Goal: Task Accomplishment & Management: Manage account settings

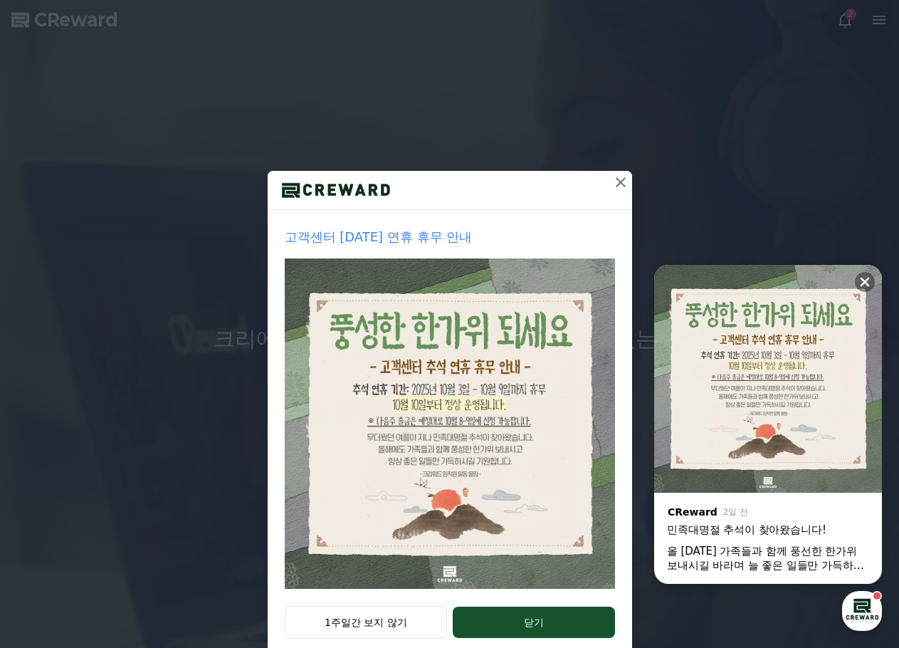
click at [612, 186] on icon at bounding box center [620, 182] width 17 height 17
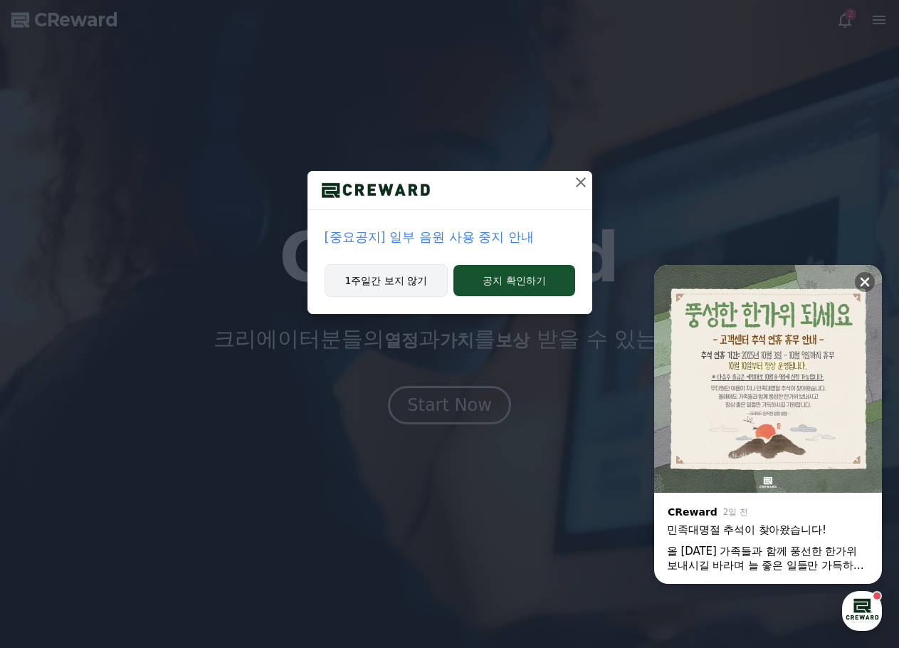
click at [396, 284] on button "1주일간 보지 않기" at bounding box center [387, 280] width 124 height 33
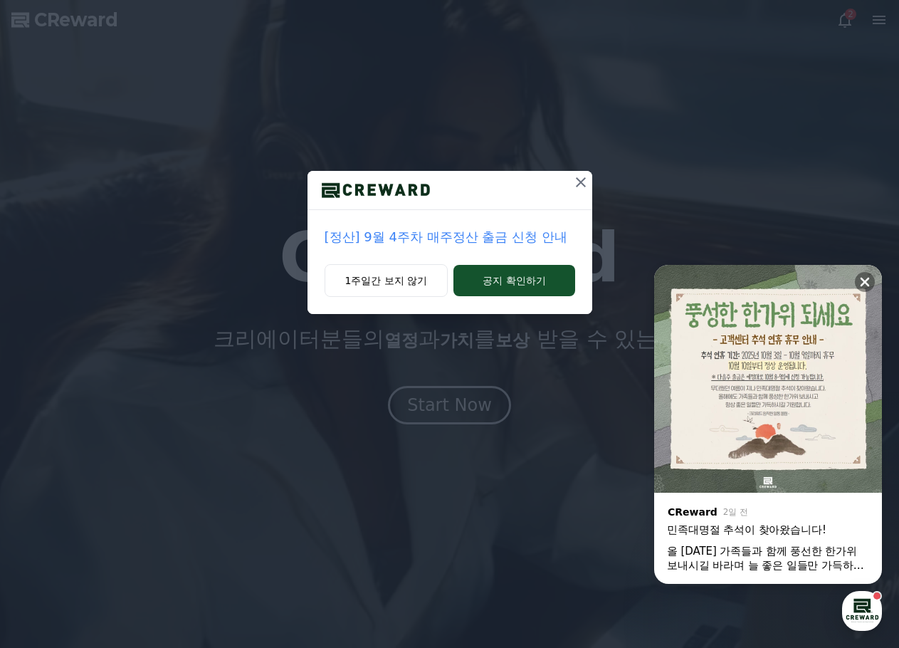
click at [577, 188] on icon at bounding box center [580, 182] width 17 height 17
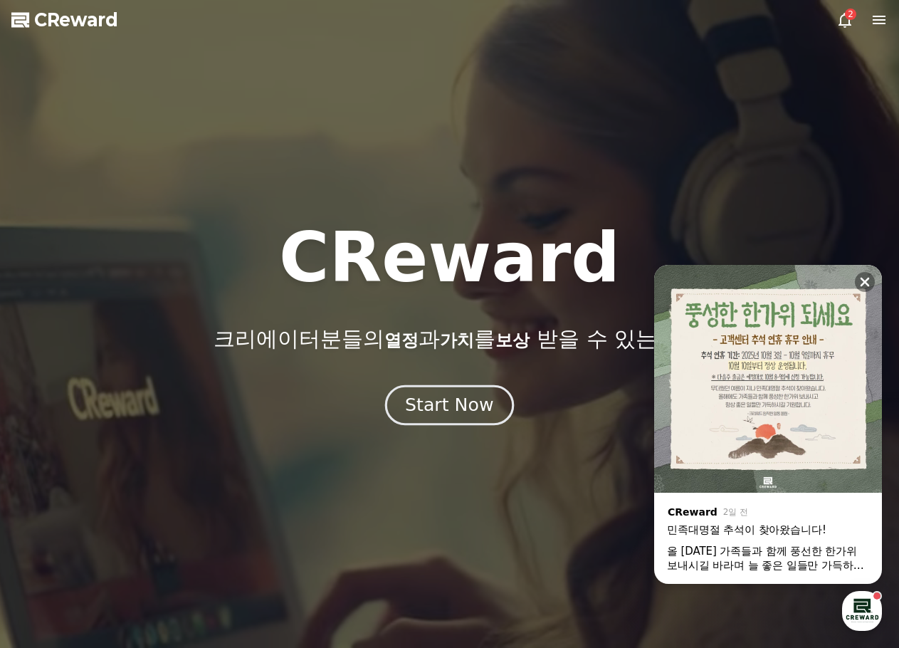
click at [478, 411] on div "Start Now" at bounding box center [449, 405] width 88 height 24
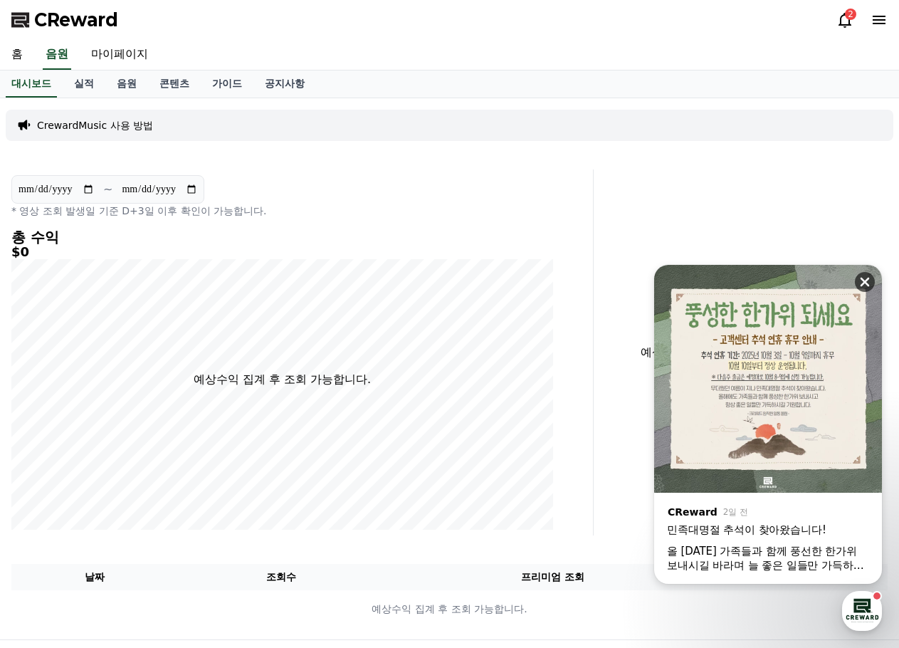
click at [866, 278] on icon at bounding box center [865, 282] width 14 height 14
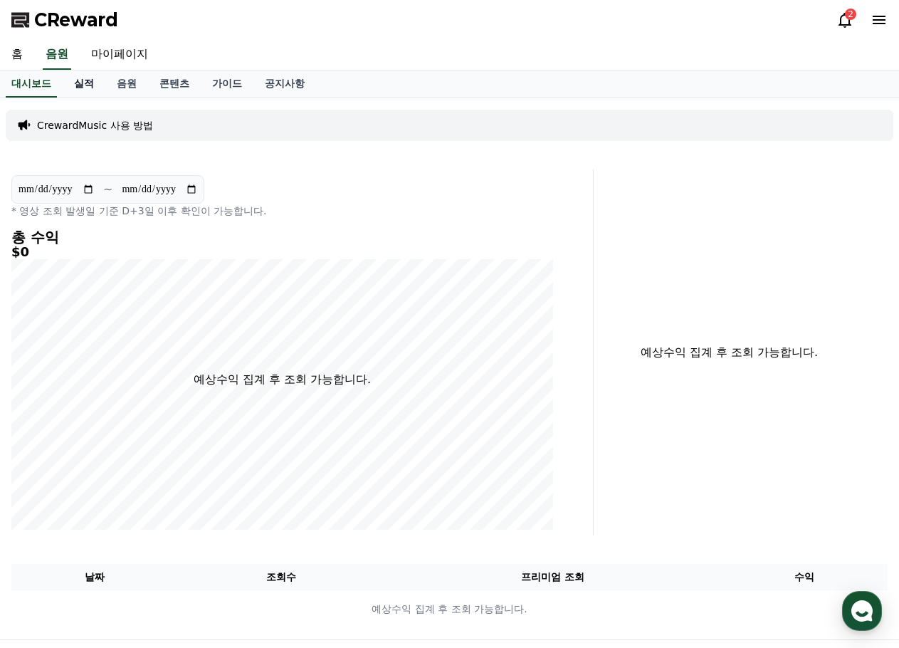
click at [89, 87] on link "실적" at bounding box center [84, 83] width 43 height 27
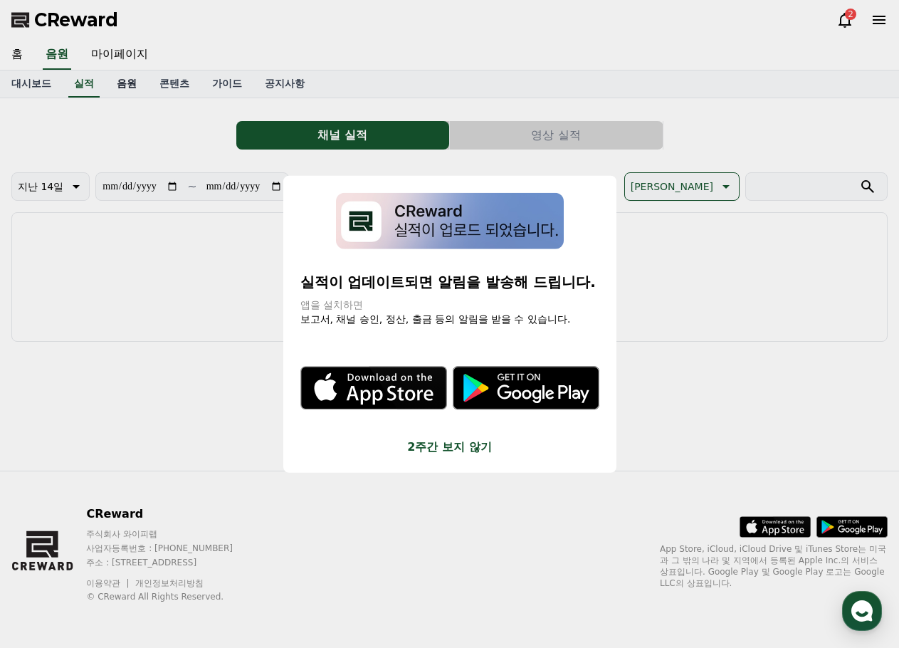
click at [125, 90] on button "close modal" at bounding box center [449, 324] width 899 height 648
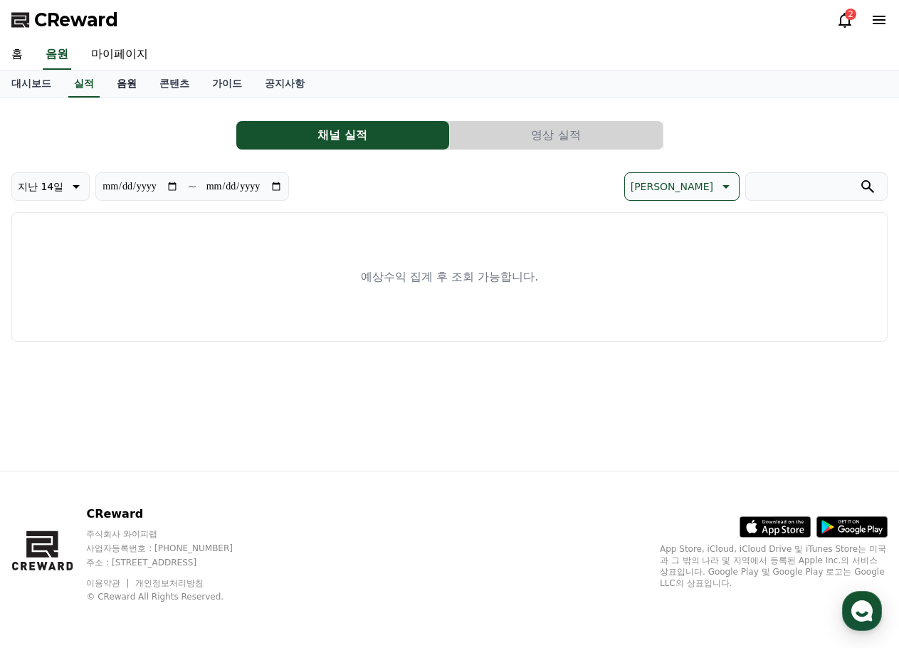
click at [134, 83] on link "음원" at bounding box center [126, 83] width 43 height 27
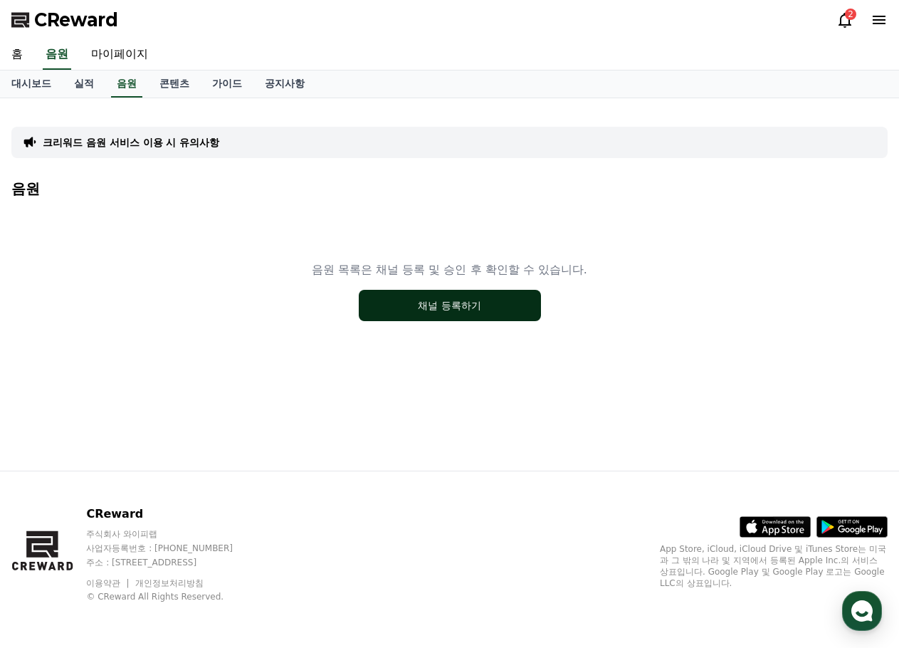
click at [421, 312] on button "채널 등록하기" at bounding box center [450, 305] width 182 height 31
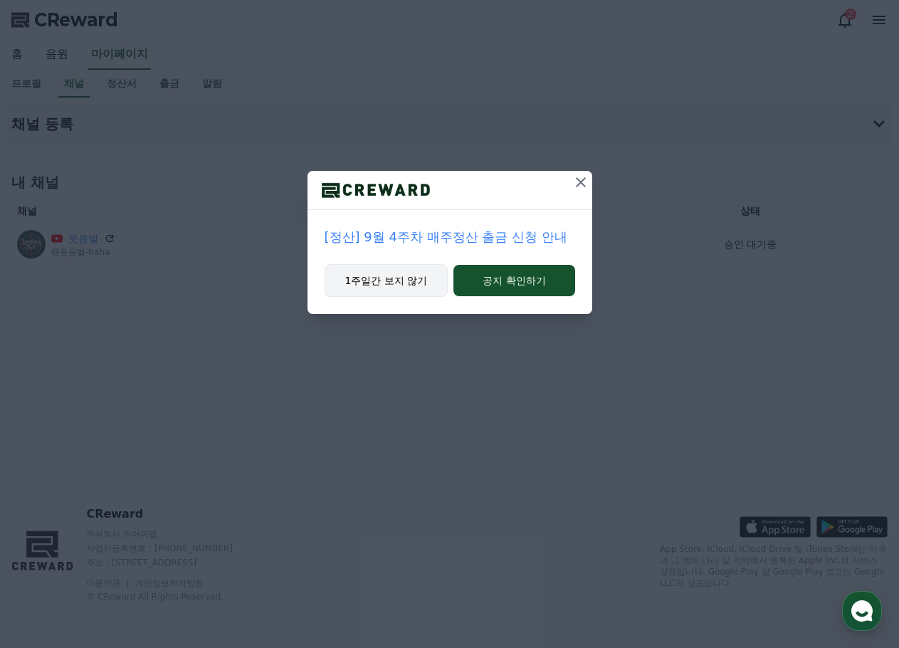
click at [399, 283] on button "1주일간 보지 않기" at bounding box center [387, 280] width 124 height 33
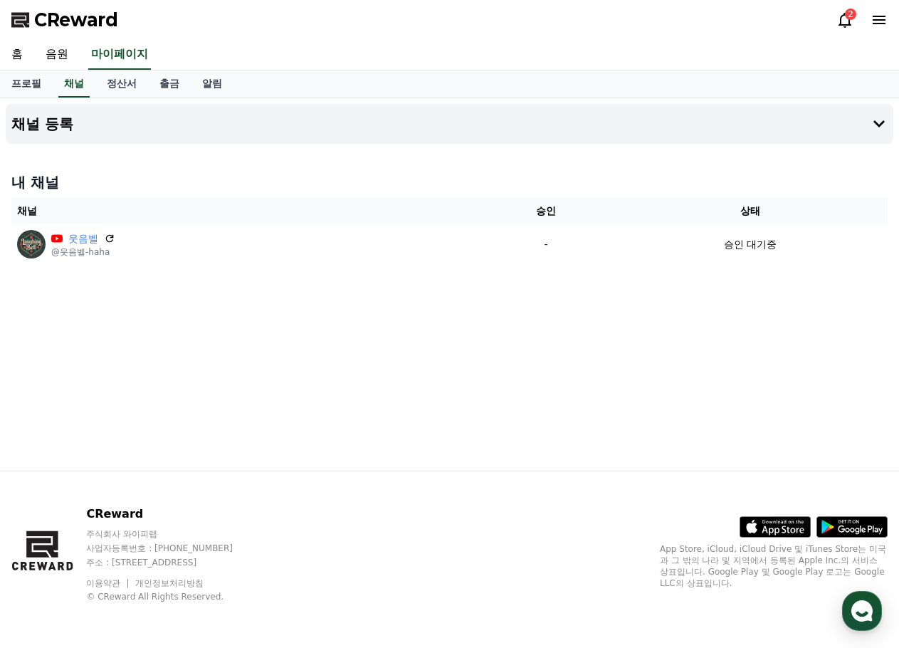
drag, startPoint x: 372, startPoint y: 285, endPoint x: 391, endPoint y: 283, distance: 18.6
click at [373, 285] on div "채널 등록 내 채널 채널 승인 상태 웃음벨 @웃음벨-haha - 승인 대기중" at bounding box center [449, 284] width 899 height 372
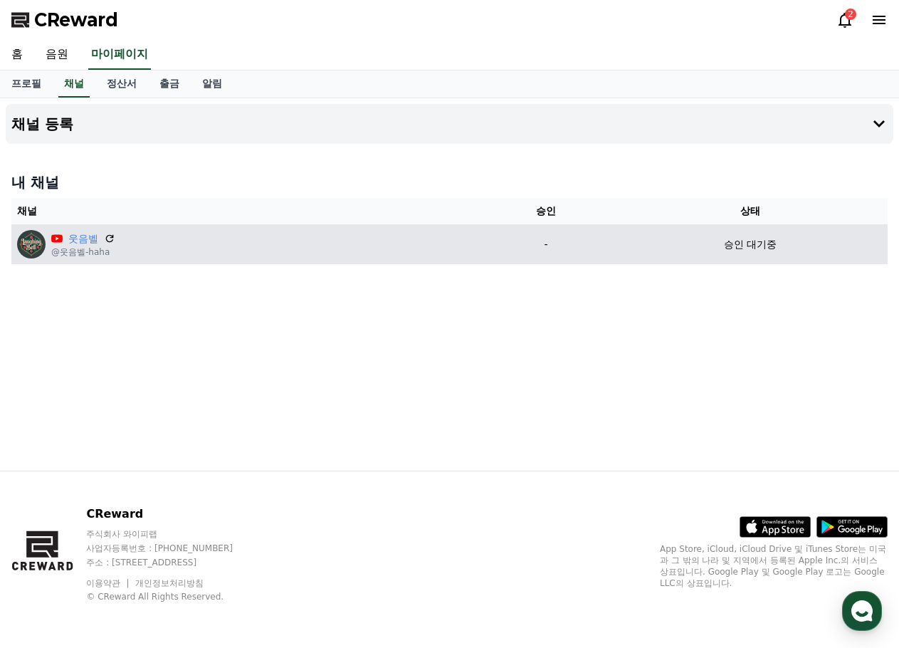
click at [255, 246] on div "웃음벨 @웃음벨-haha" at bounding box center [245, 244] width 456 height 28
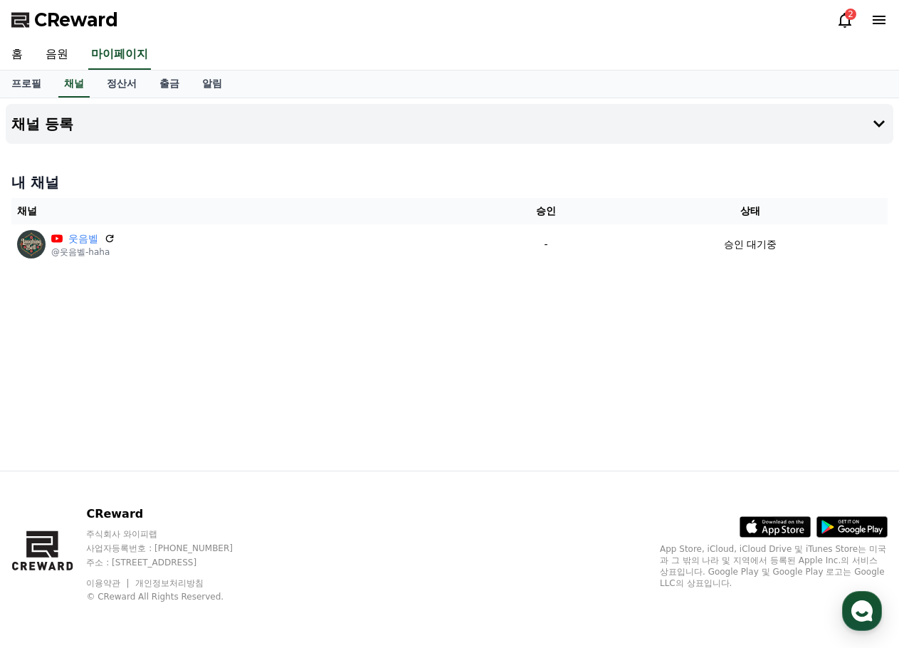
click at [262, 298] on div "채널 등록 내 채널 채널 승인 상태 웃음벨 @웃음벨-haha - 승인 대기중" at bounding box center [449, 284] width 899 height 372
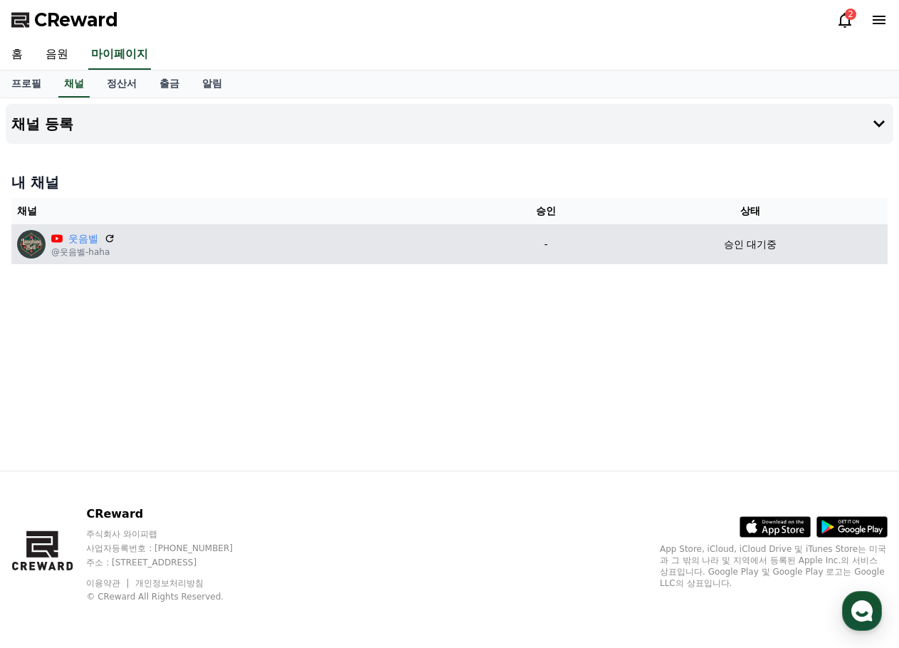
click at [184, 251] on div "웃음벨 @웃음벨-haha" at bounding box center [245, 244] width 456 height 28
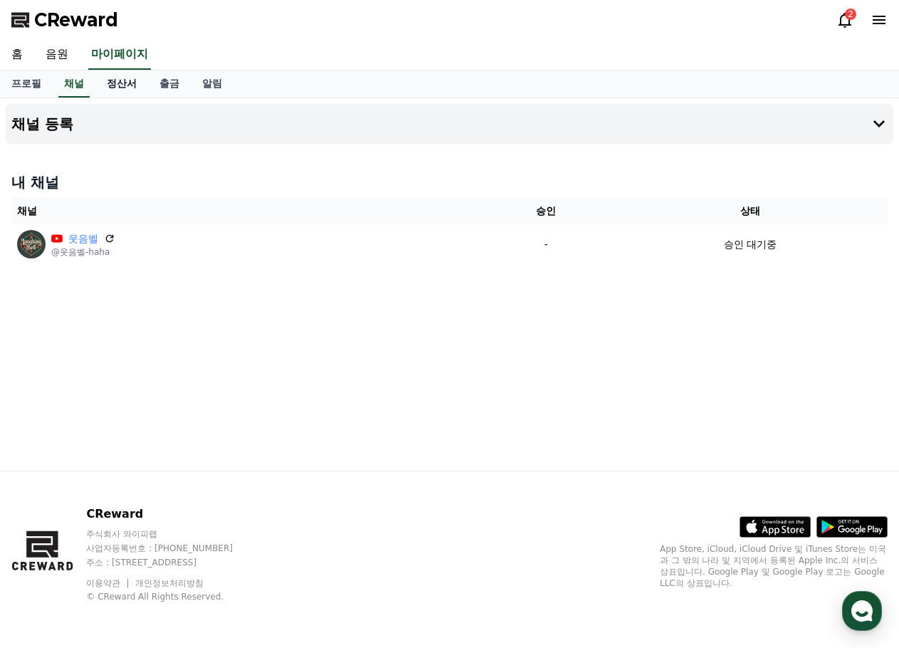
click at [129, 85] on link "정산서" at bounding box center [121, 83] width 53 height 27
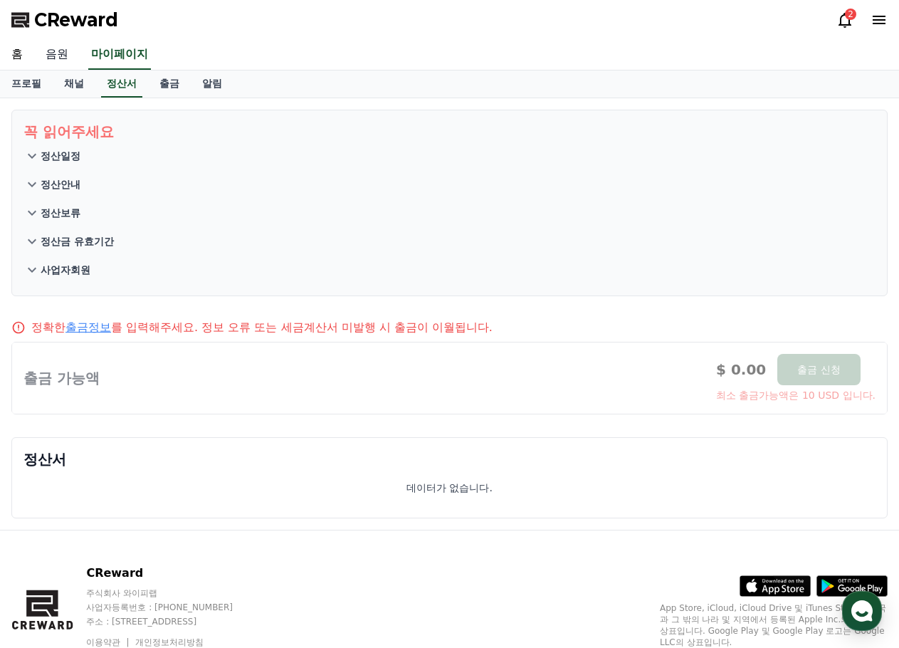
drag, startPoint x: 61, startPoint y: 60, endPoint x: 80, endPoint y: 67, distance: 19.6
click at [62, 61] on link "음원" at bounding box center [57, 55] width 46 height 30
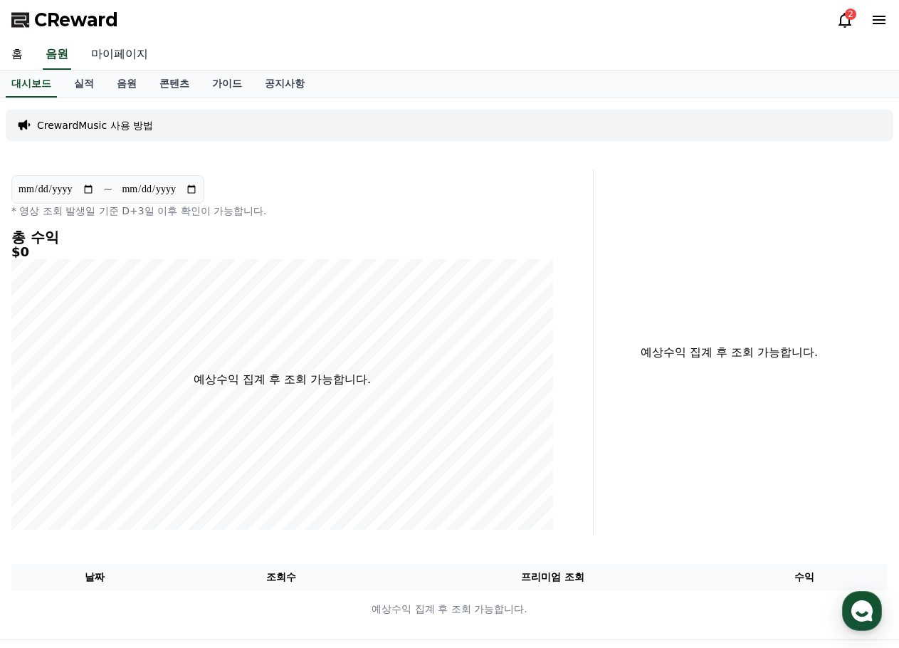
click at [124, 54] on link "마이페이지" at bounding box center [120, 55] width 80 height 30
select select "**********"
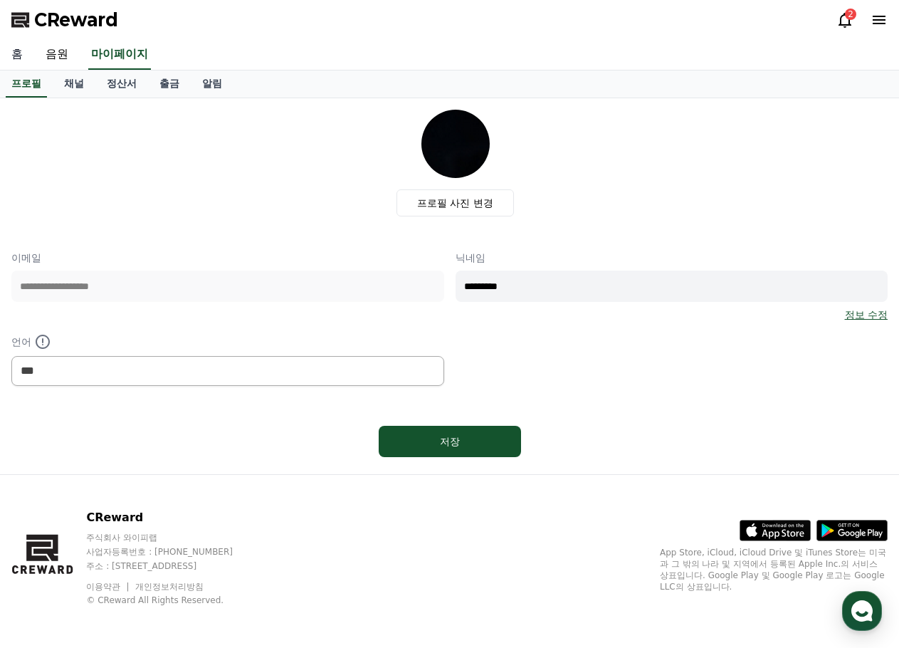
click at [23, 56] on link "홈" at bounding box center [17, 55] width 34 height 30
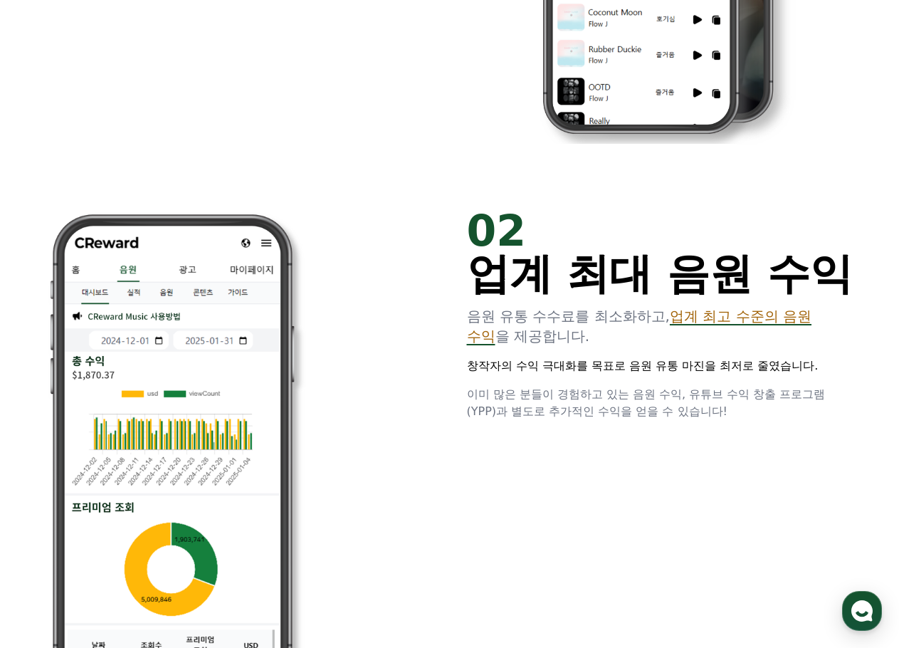
scroll to position [1210, 0]
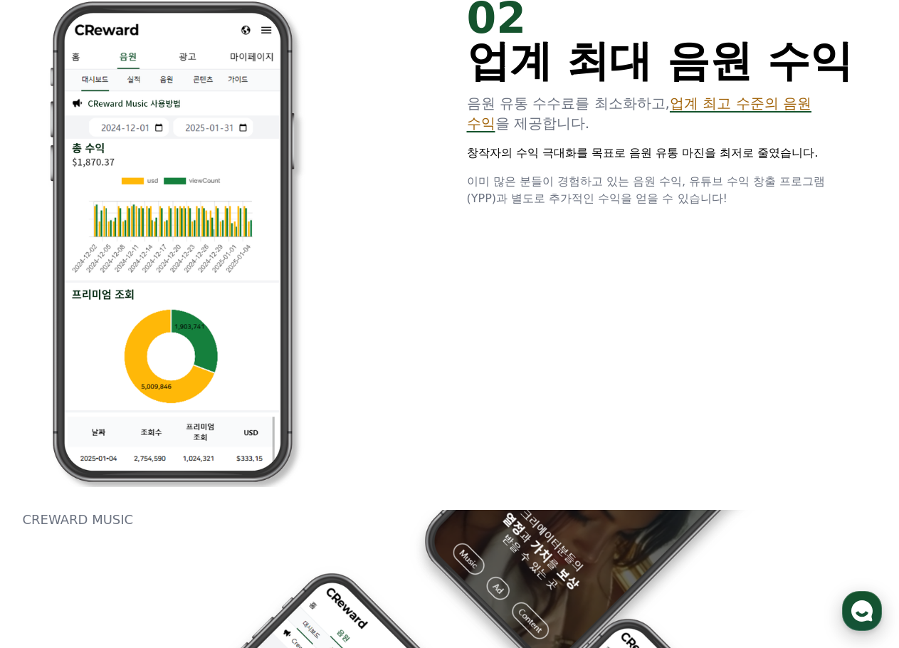
click at [856, 626] on div "button" at bounding box center [862, 611] width 40 height 40
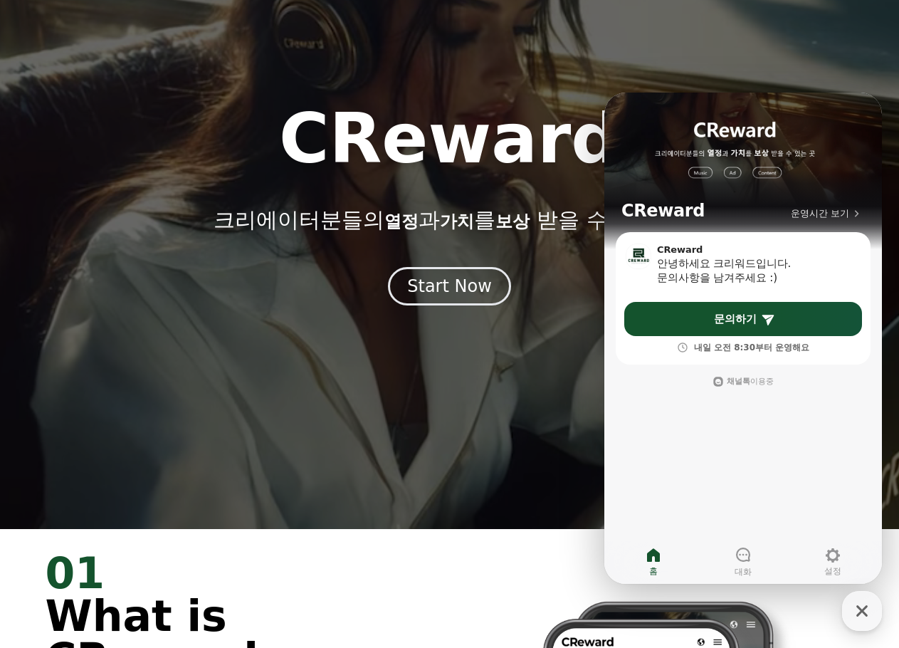
scroll to position [0, 0]
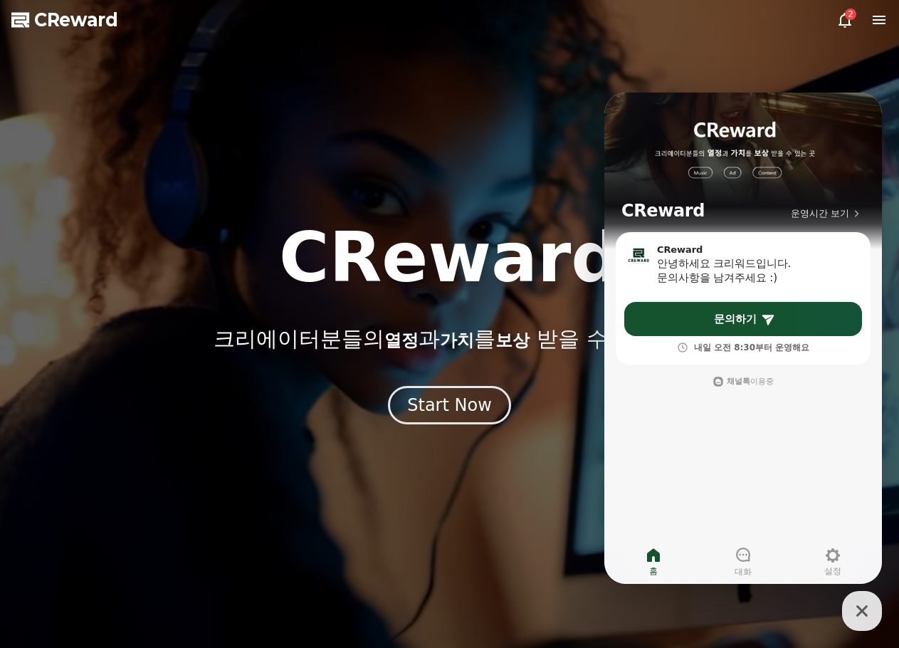
click at [845, 28] on icon at bounding box center [844, 20] width 13 height 15
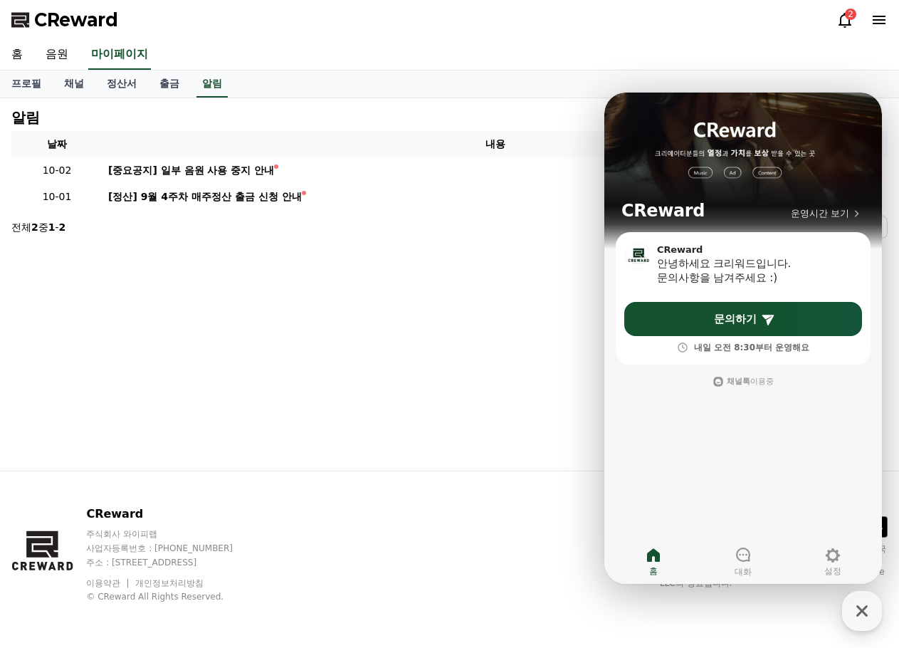
click at [843, 23] on icon at bounding box center [844, 19] width 17 height 17
click at [111, 80] on link "정산서" at bounding box center [121, 83] width 53 height 27
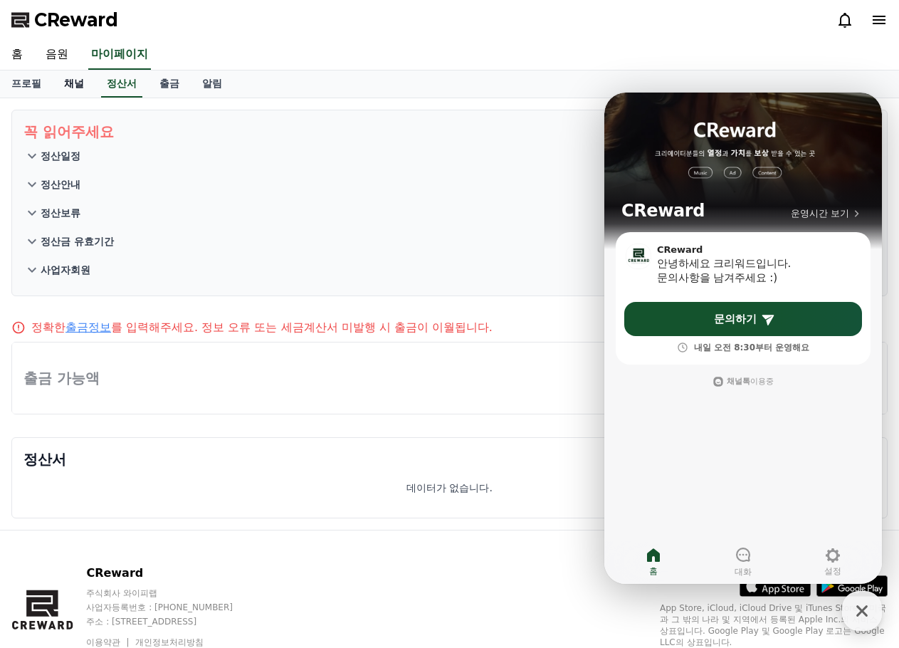
click at [66, 85] on link "채널" at bounding box center [74, 83] width 43 height 27
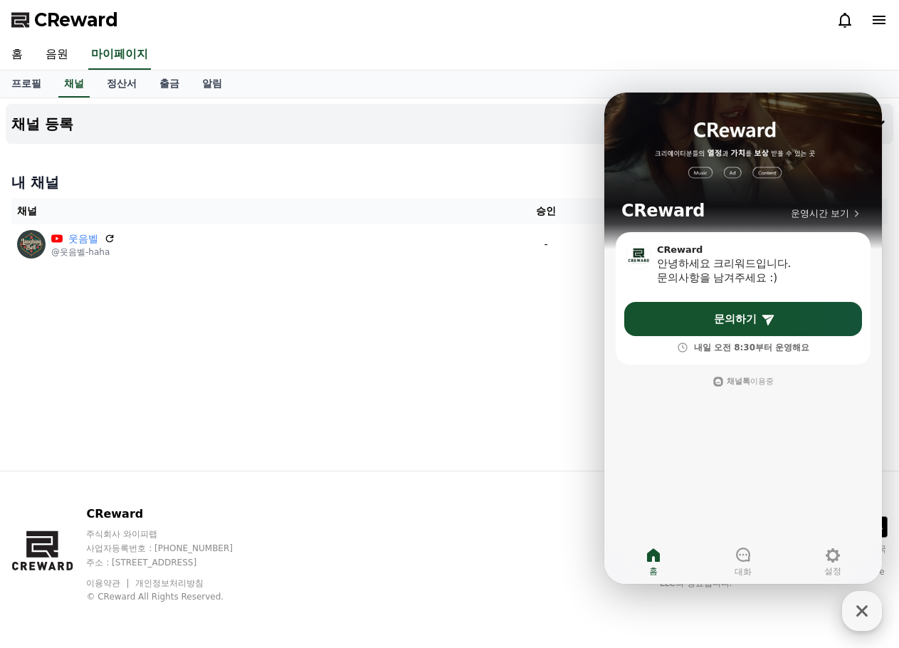
click at [861, 608] on icon "button" at bounding box center [862, 611] width 26 height 26
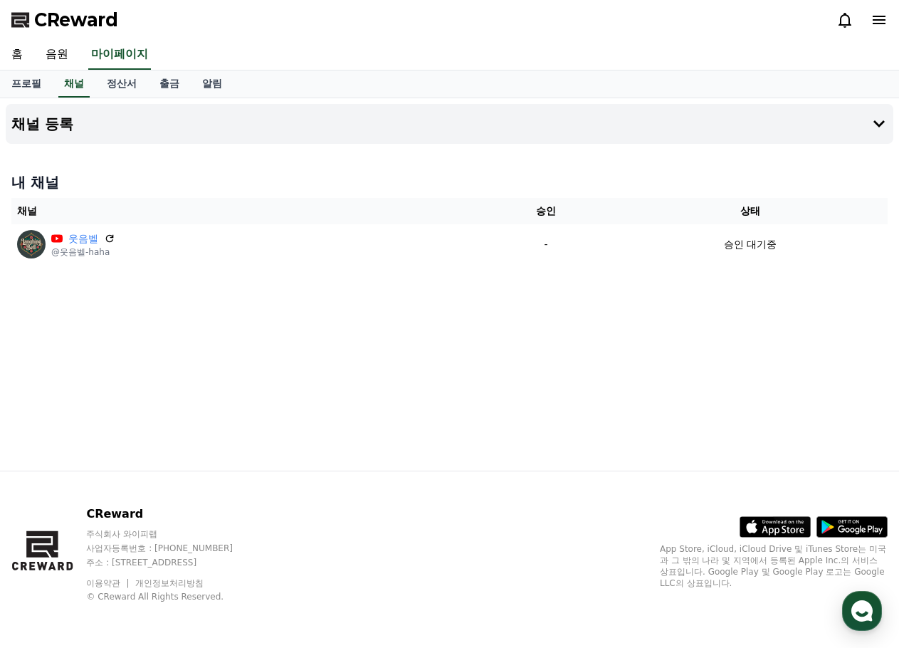
click at [876, 19] on icon at bounding box center [878, 19] width 17 height 17
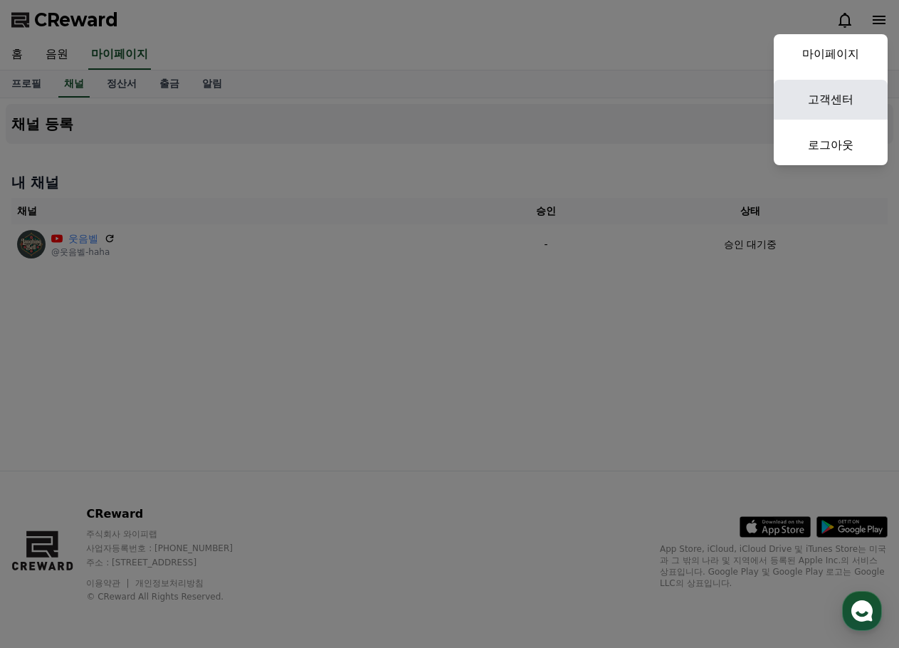
click at [849, 107] on link "고객센터" at bounding box center [831, 100] width 114 height 40
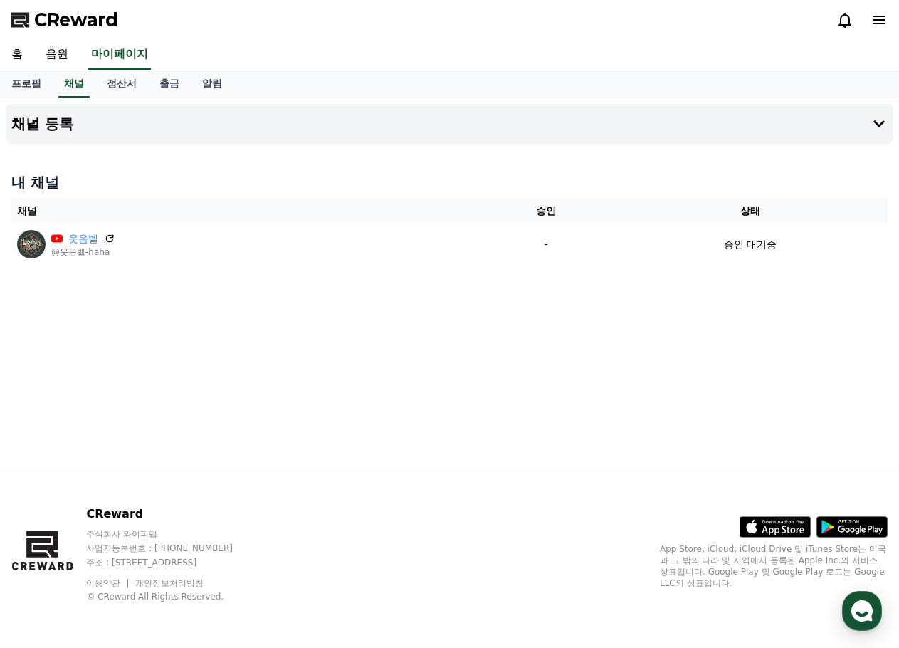
click at [875, 16] on icon at bounding box center [879, 20] width 13 height 9
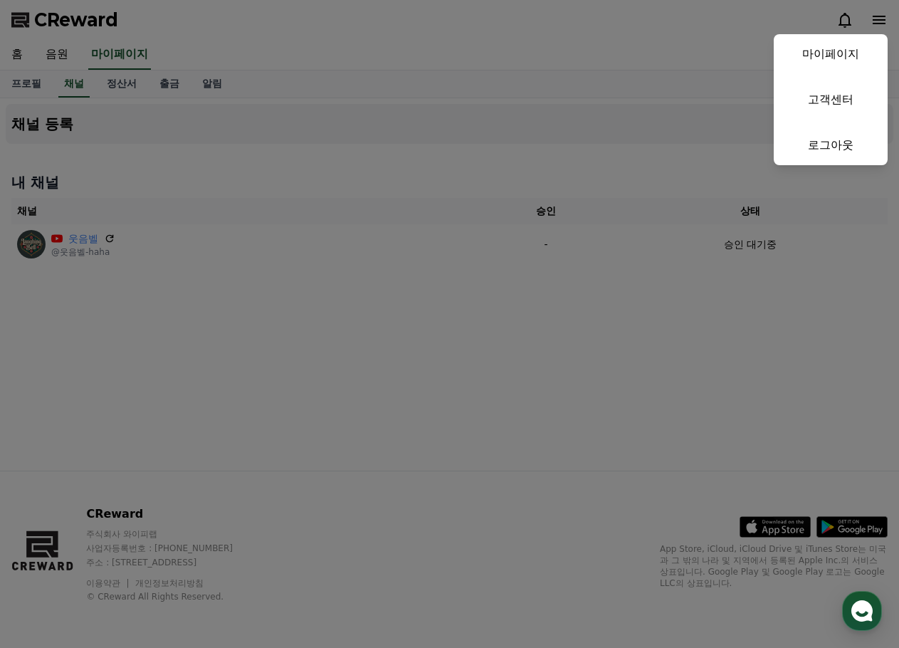
click at [875, 20] on button "close" at bounding box center [449, 324] width 899 height 648
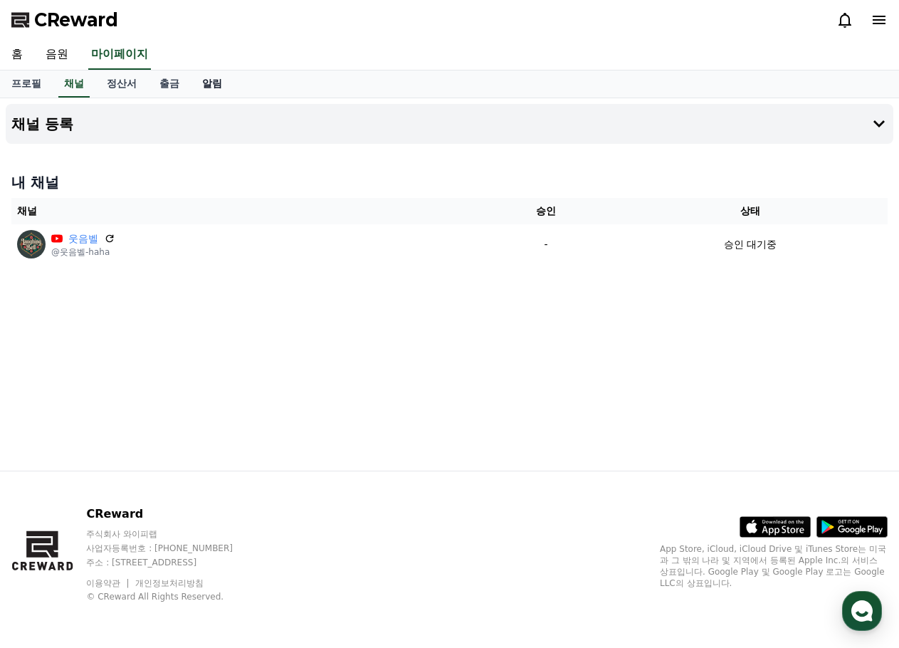
click at [219, 90] on link "알림" at bounding box center [212, 83] width 43 height 27
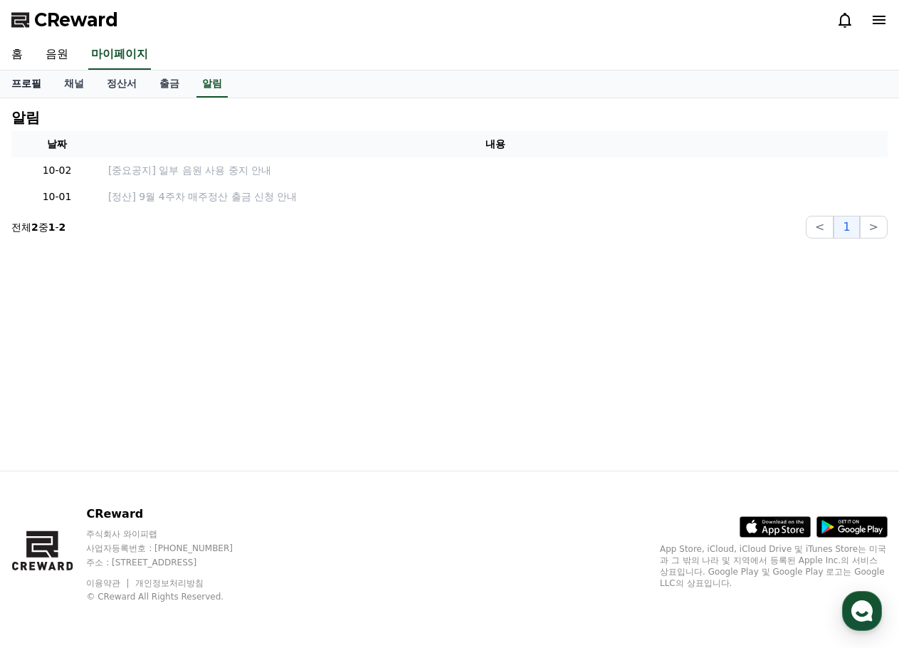
click at [26, 83] on link "프로필" at bounding box center [26, 83] width 53 height 27
select select "**********"
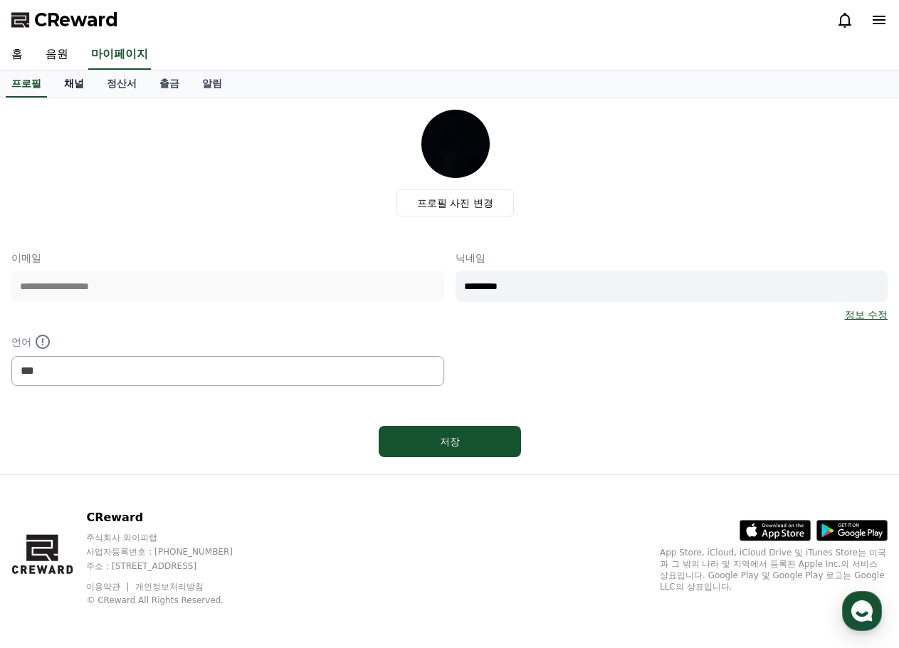
click at [84, 90] on link "채널" at bounding box center [74, 83] width 43 height 27
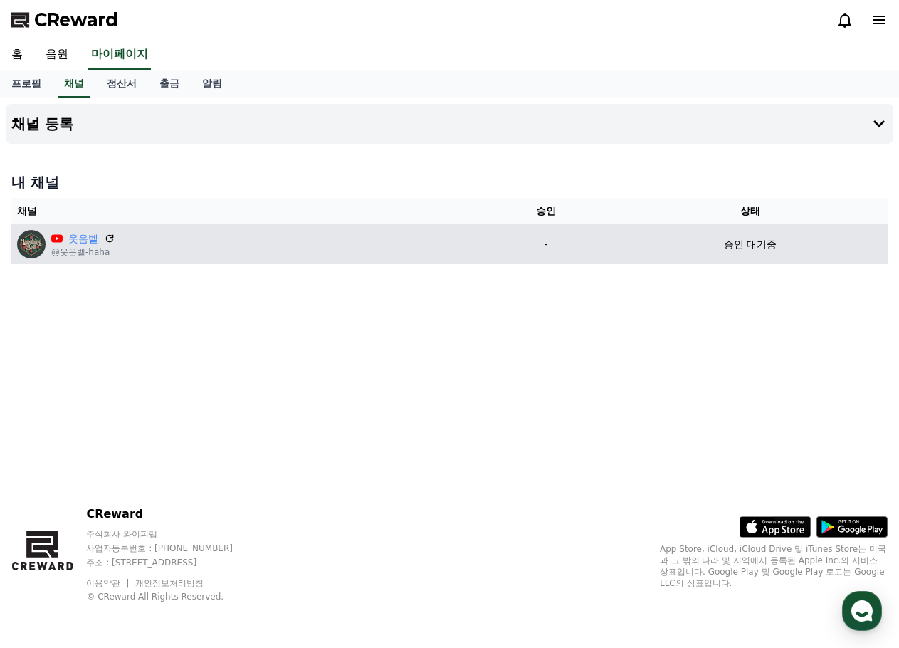
drag, startPoint x: 402, startPoint y: 237, endPoint x: 498, endPoint y: 238, distance: 95.4
click at [403, 237] on div "웃음벨 @웃음벨-haha" at bounding box center [245, 244] width 456 height 28
click at [739, 252] on td "승인 대기중" at bounding box center [750, 244] width 275 height 40
click at [742, 253] on td "승인 대기중" at bounding box center [750, 244] width 275 height 40
click at [109, 241] on icon at bounding box center [109, 238] width 13 height 13
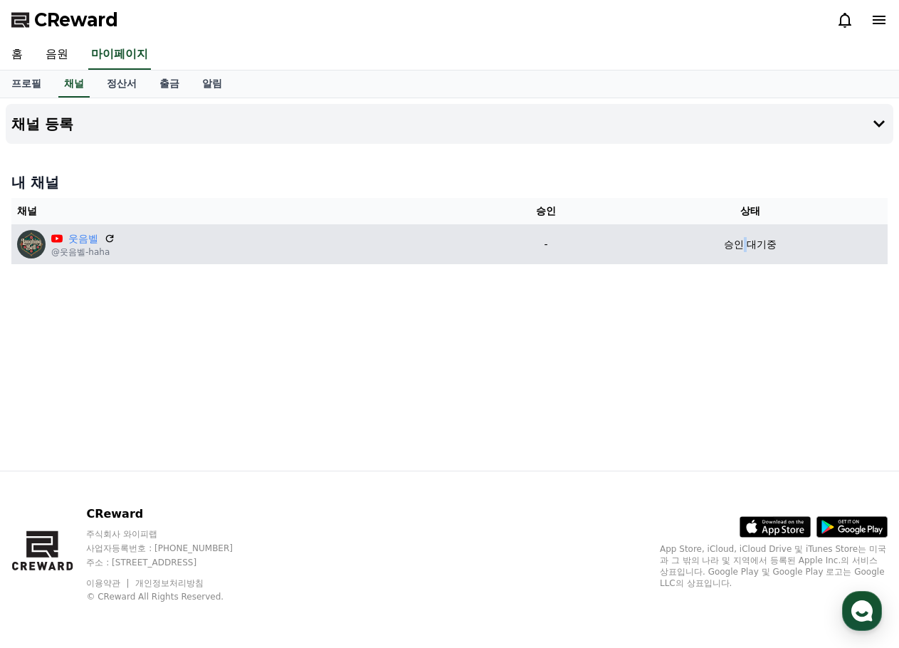
click at [152, 243] on div "웃음벨 @웃음벨-haha" at bounding box center [245, 244] width 456 height 28
drag, startPoint x: 71, startPoint y: 255, endPoint x: 183, endPoint y: 260, distance: 111.9
click at [183, 260] on td "웃음벨 @웃음벨-haha" at bounding box center [245, 244] width 468 height 40
click at [189, 260] on td "웃음벨 @웃음벨-haha" at bounding box center [245, 244] width 468 height 40
click at [187, 255] on div "웃음벨 @웃음벨-haha" at bounding box center [245, 244] width 456 height 28
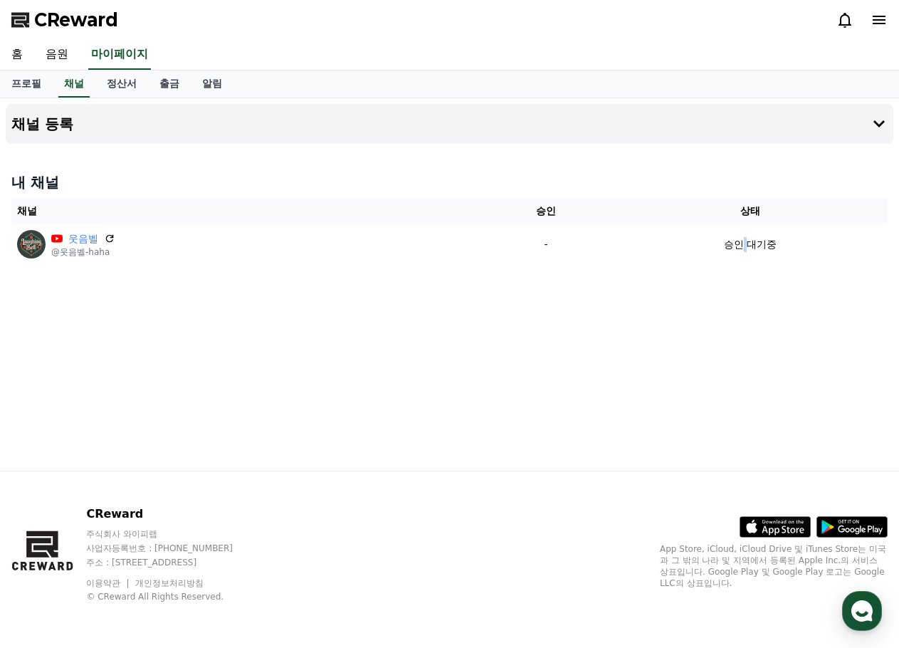
click at [157, 307] on div "채널 등록 내 채널 채널 승인 상태 웃음벨 @웃음벨-haha - 승인 대기중" at bounding box center [449, 284] width 899 height 372
click at [57, 58] on link "음원" at bounding box center [57, 55] width 46 height 30
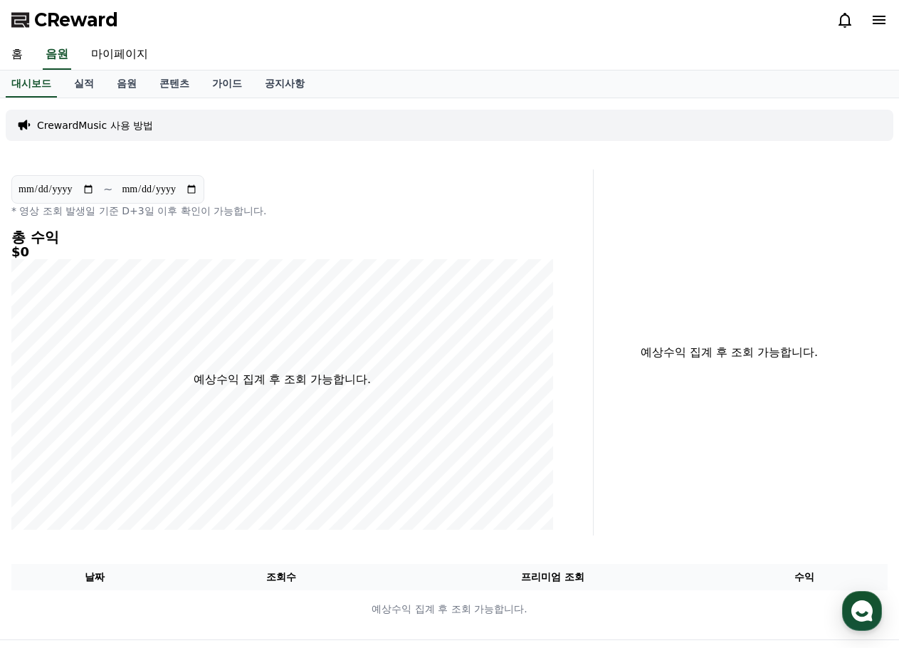
click at [101, 133] on div "CrewardMusic 사용 방법" at bounding box center [450, 125] width 888 height 31
click at [106, 122] on p "CrewardMusic 사용 방법" at bounding box center [95, 125] width 116 height 14
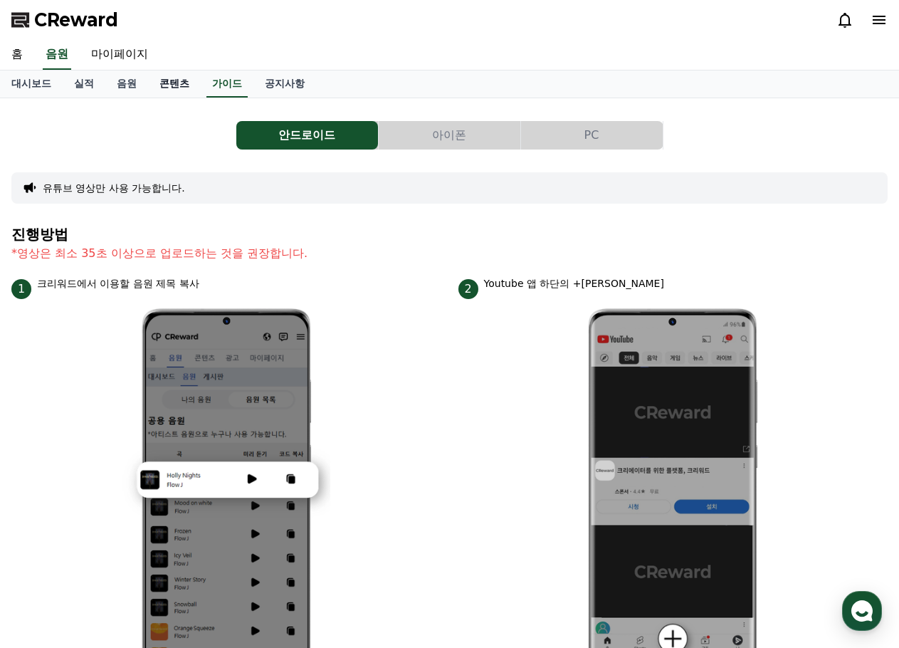
click at [163, 78] on link "콘텐츠" at bounding box center [174, 83] width 53 height 27
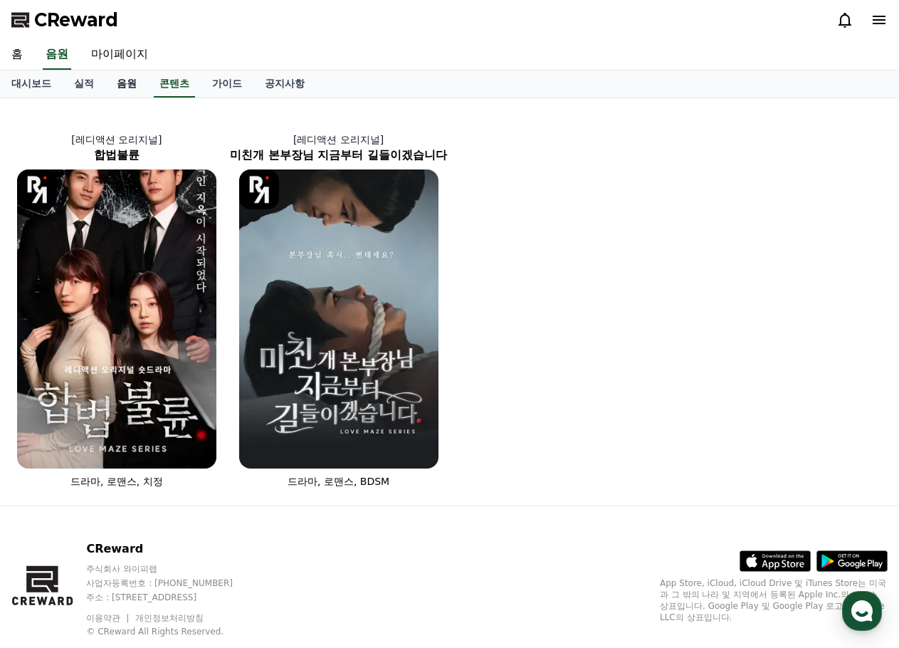
click at [107, 86] on link "음원" at bounding box center [126, 83] width 43 height 27
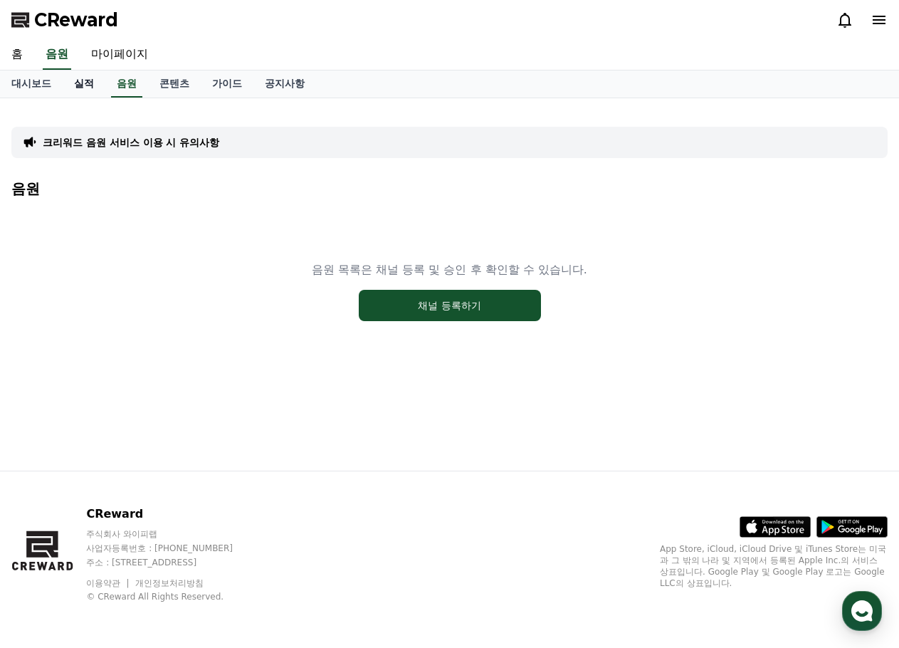
click at [92, 89] on link "실적" at bounding box center [84, 83] width 43 height 27
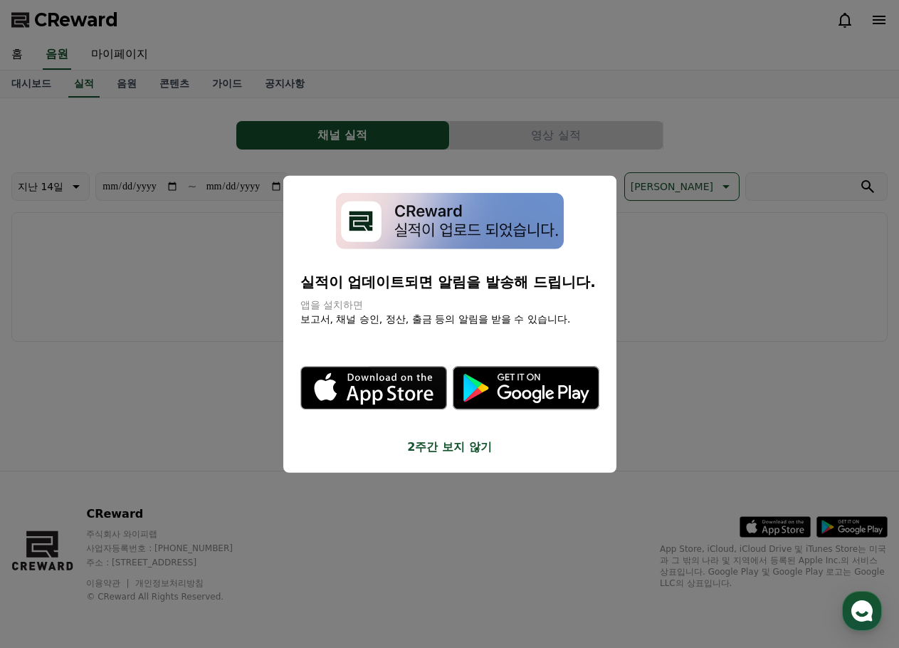
click at [132, 88] on button "close modal" at bounding box center [449, 324] width 899 height 648
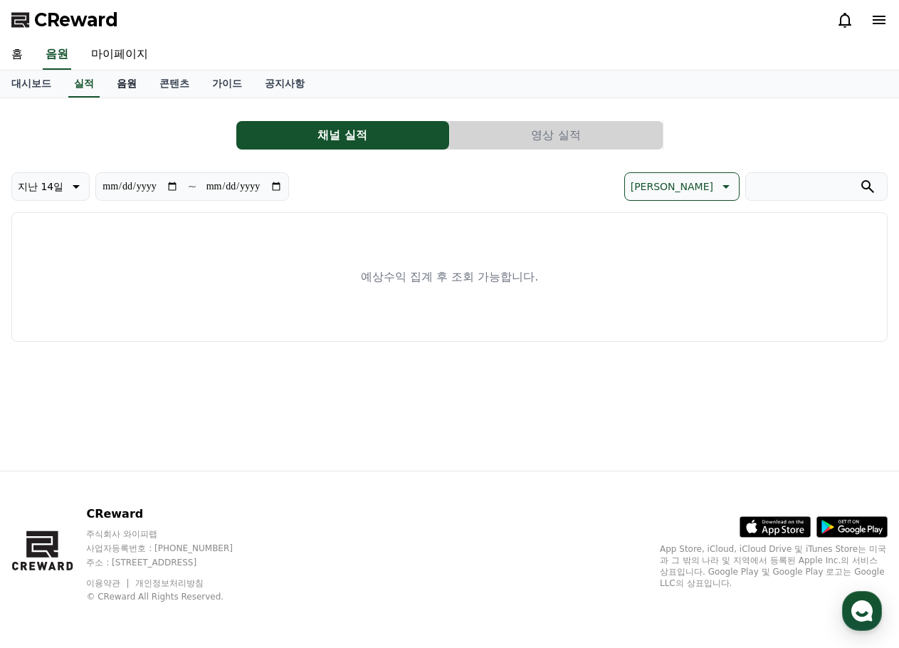
click at [120, 78] on link "음원" at bounding box center [126, 83] width 43 height 27
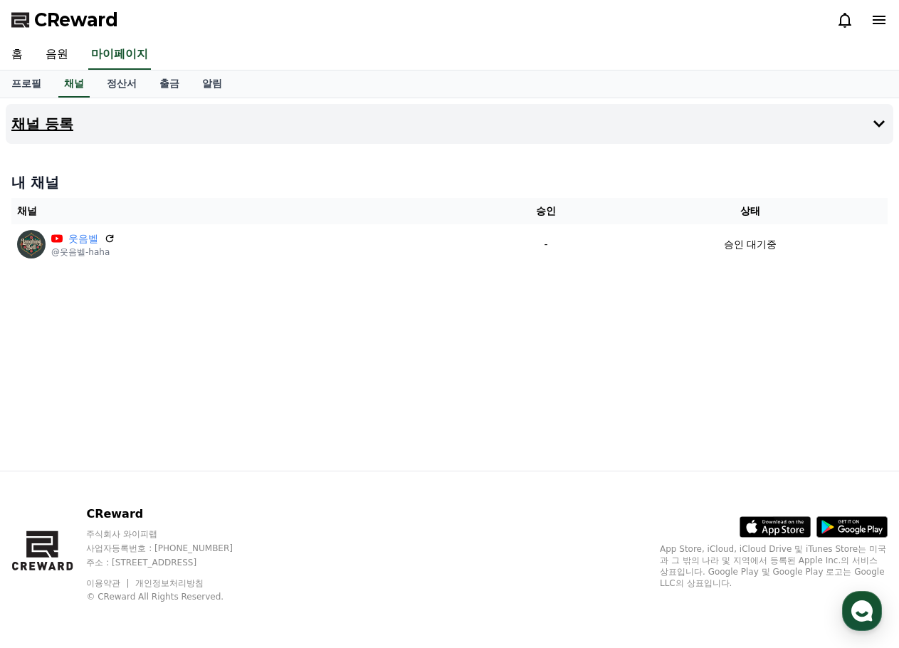
click at [559, 120] on button "채널 등록" at bounding box center [450, 124] width 888 height 40
